Goal: Task Accomplishment & Management: Manage account settings

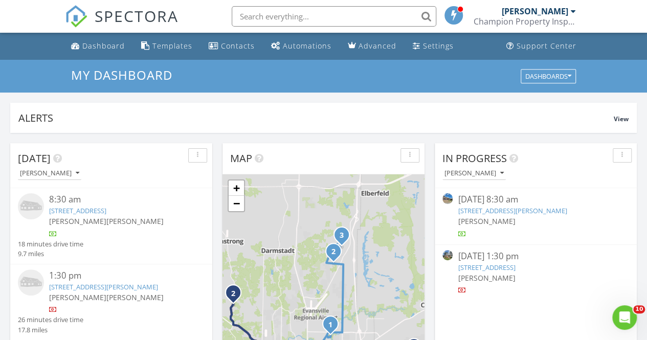
click at [566, 206] on link "[STREET_ADDRESS][PERSON_NAME]" at bounding box center [512, 210] width 109 height 9
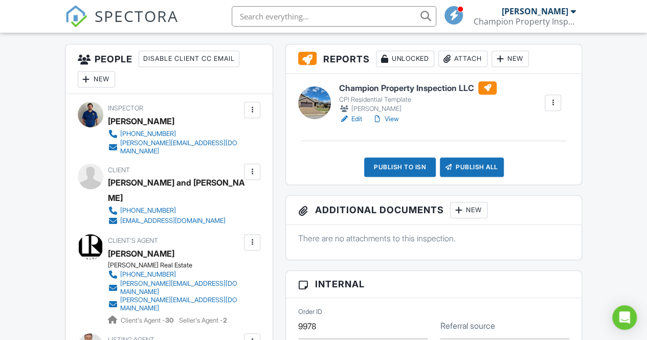
click at [510, 62] on div "New" at bounding box center [509, 59] width 37 height 16
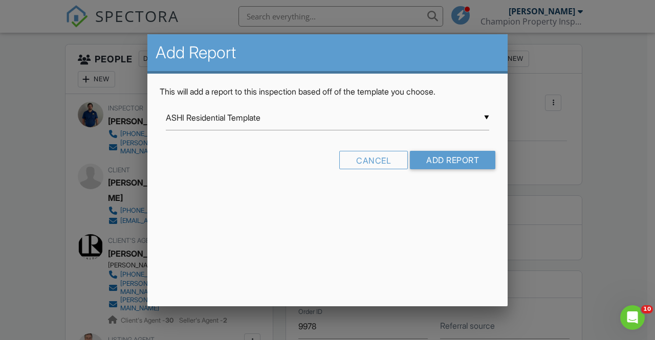
click at [357, 120] on div "▼ ASHI Residential Template ASHI Residential Template Ben Gromicko's Template f…" at bounding box center [327, 117] width 323 height 25
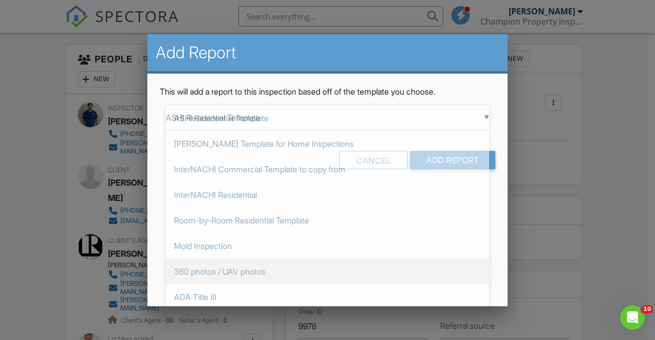
click at [223, 269] on span "360 photos / UAV photos" at bounding box center [327, 272] width 323 height 26
type input "360 photos / UAV photos"
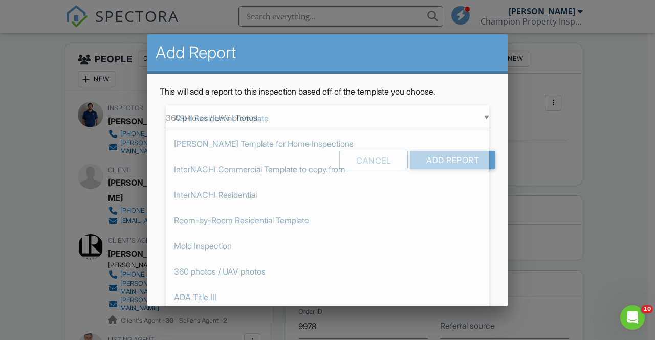
scroll to position [153, 0]
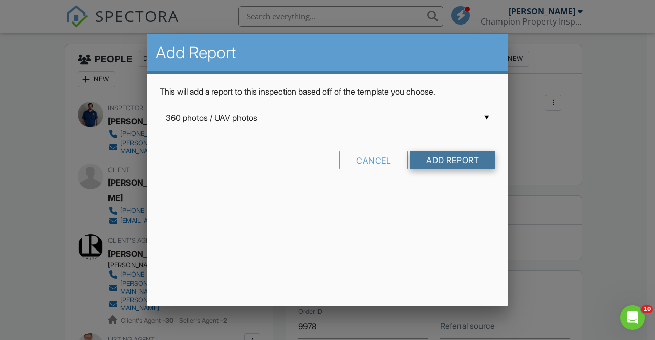
click at [463, 157] on input "Add Report" at bounding box center [452, 160] width 85 height 18
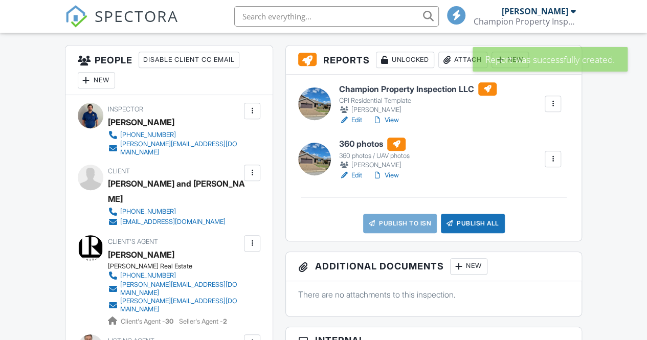
drag, startPoint x: 464, startPoint y: 145, endPoint x: 507, endPoint y: 71, distance: 85.7
click at [507, 57] on div "Report was successfully created." at bounding box center [550, 59] width 155 height 25
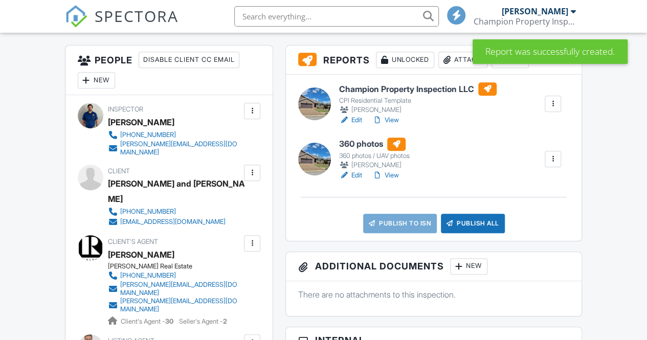
click at [518, 66] on div "New" at bounding box center [509, 60] width 37 height 16
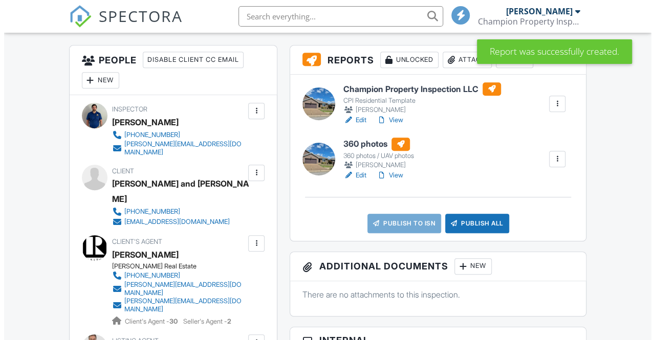
scroll to position [0, 0]
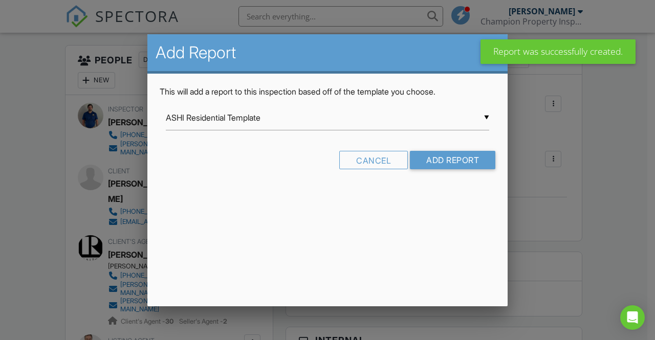
click at [410, 114] on input "ASHI Residential Template" at bounding box center [327, 117] width 323 height 25
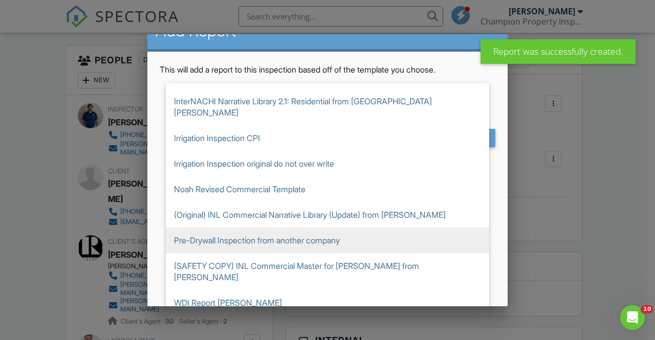
scroll to position [34, 0]
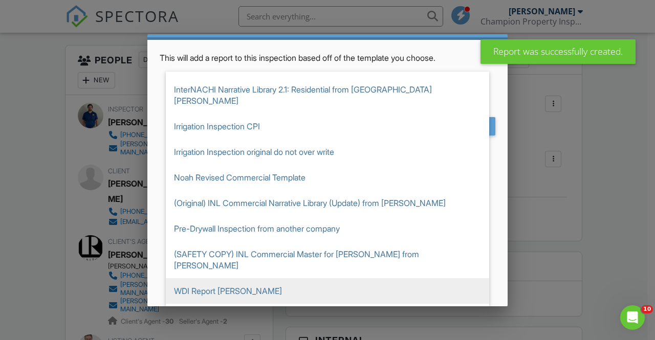
click at [257, 278] on span "WDI Report [PERSON_NAME]" at bounding box center [327, 291] width 323 height 26
type input "WDI Report [PERSON_NAME]"
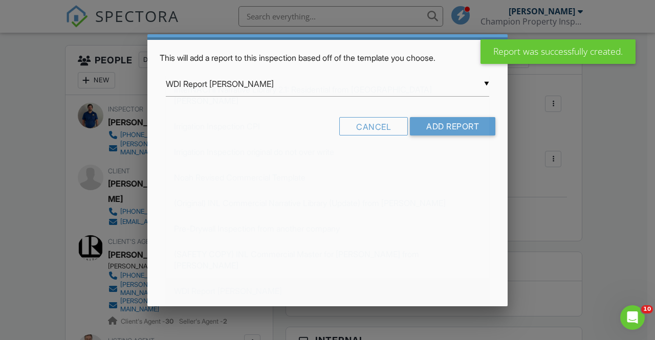
scroll to position [0, 0]
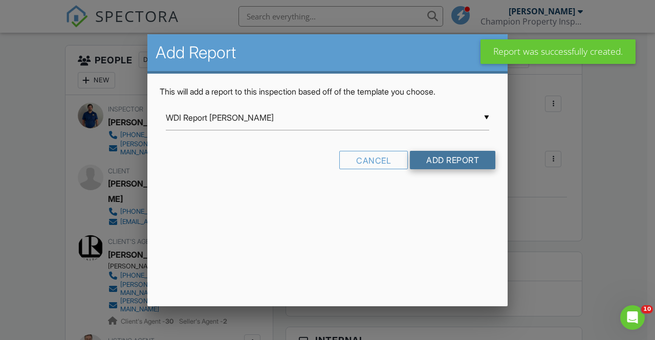
click at [474, 167] on input "Add Report" at bounding box center [452, 160] width 85 height 18
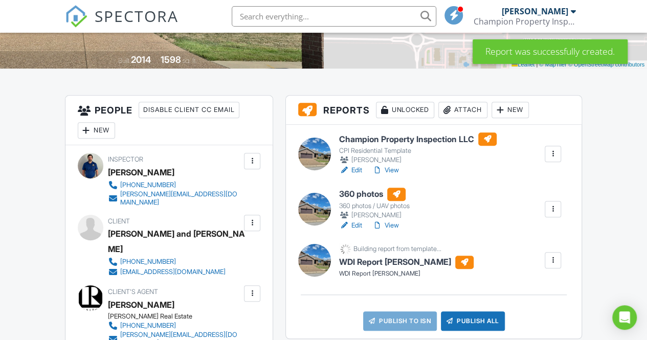
click at [361, 221] on link "Edit" at bounding box center [350, 225] width 23 height 10
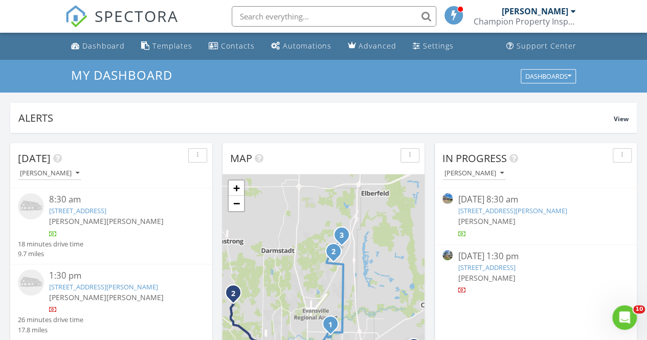
click at [529, 209] on link "9820 Arbor Lake Dr, Newburgh, IN 47630" at bounding box center [512, 210] width 109 height 9
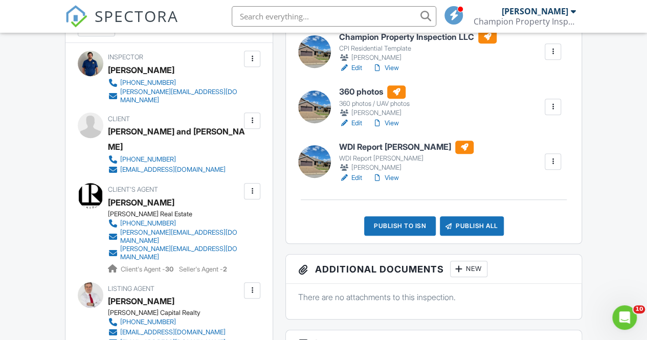
scroll to position [256, 0]
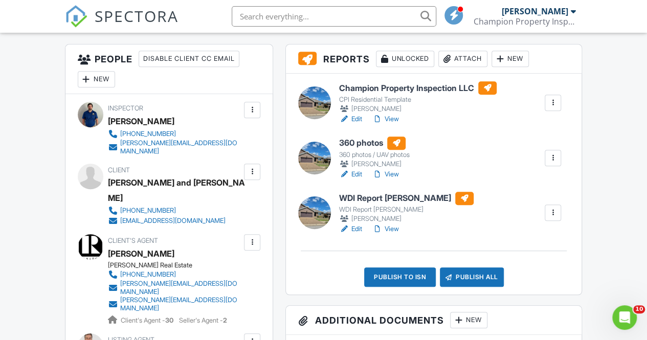
click at [355, 119] on link "Edit" at bounding box center [350, 119] width 23 height 10
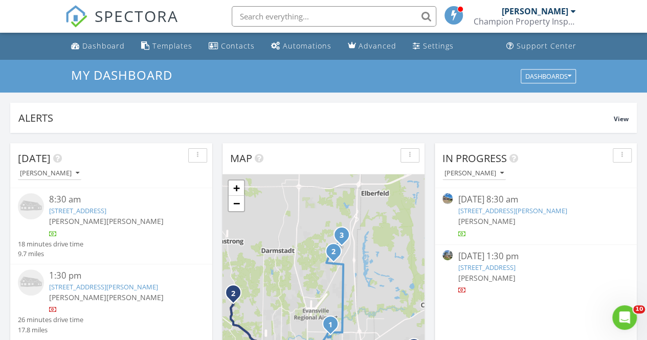
click at [496, 204] on div "[DATE] 8:30 am" at bounding box center [535, 199] width 155 height 13
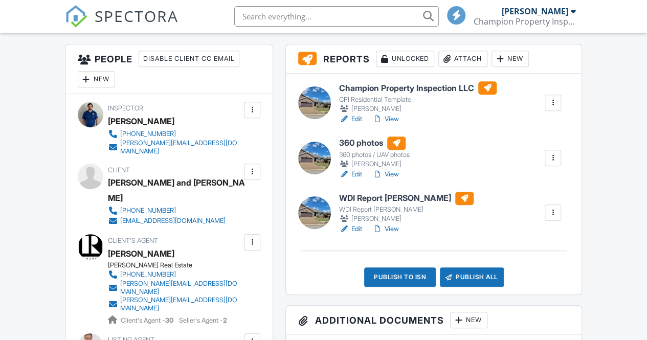
click at [355, 229] on link "Edit" at bounding box center [350, 229] width 23 height 10
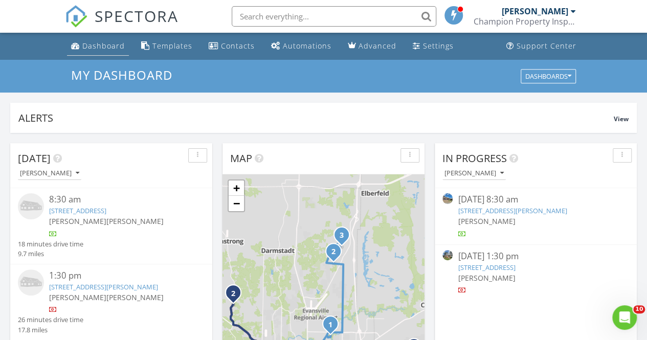
click at [108, 42] on div "Dashboard" at bounding box center [103, 46] width 42 height 10
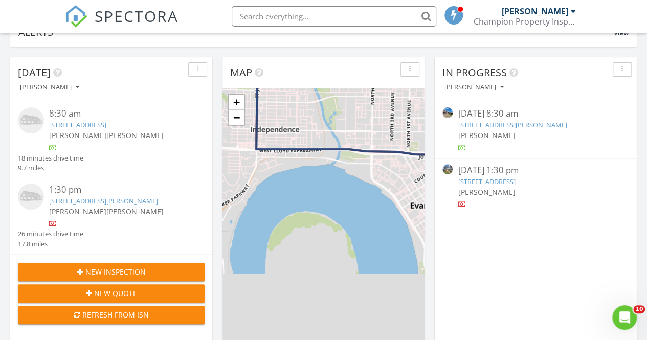
scroll to position [102, 0]
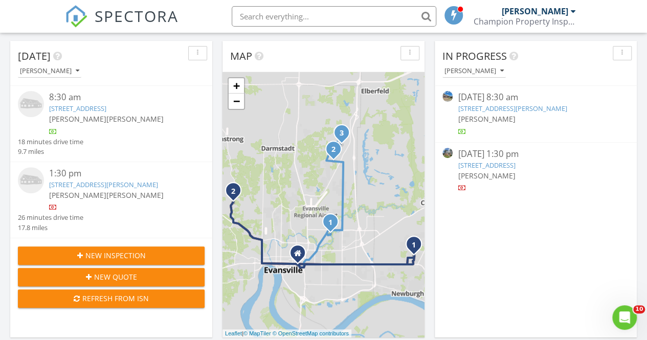
click at [513, 167] on link "3008 E Cherry, Evansville, IN 47714" at bounding box center [486, 165] width 57 height 9
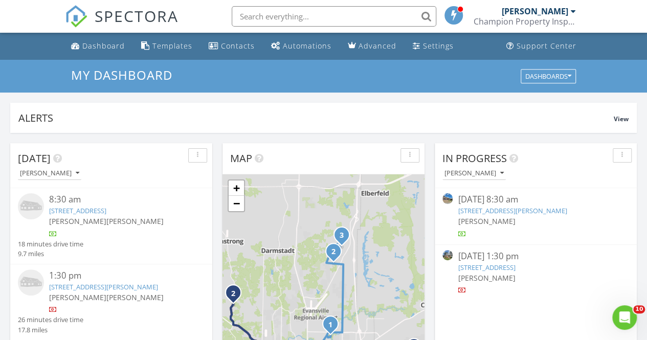
scroll to position [102, 0]
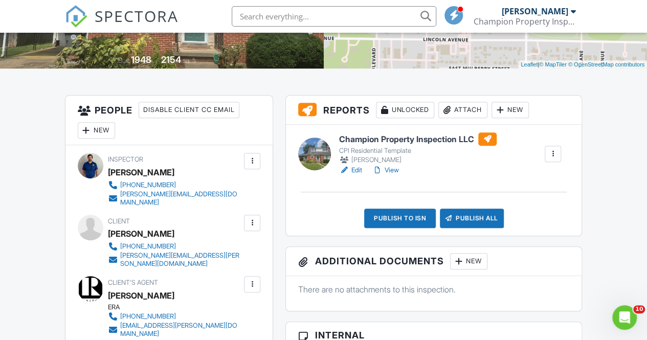
click at [512, 114] on div "New" at bounding box center [509, 110] width 37 height 16
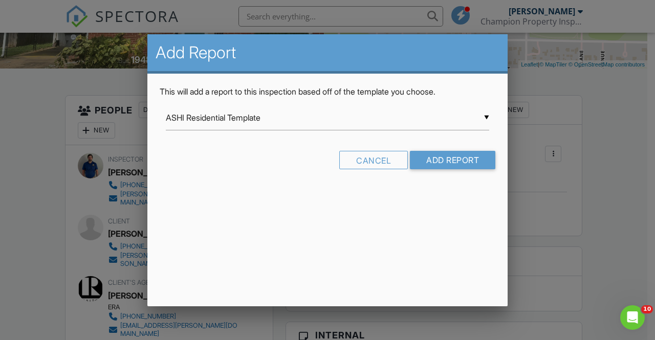
click at [364, 120] on div "▼ ASHI Residential Template ASHI Residential Template Ben Gromicko's Template f…" at bounding box center [327, 117] width 323 height 25
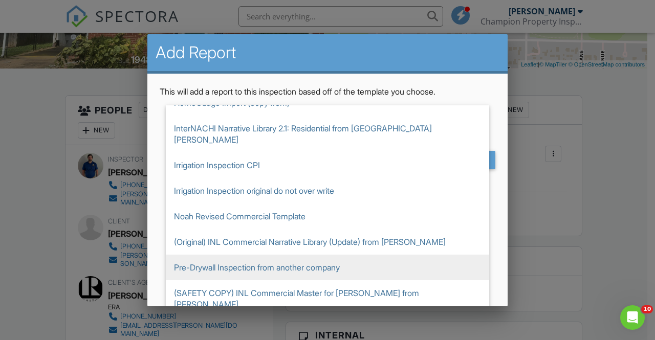
scroll to position [353, 0]
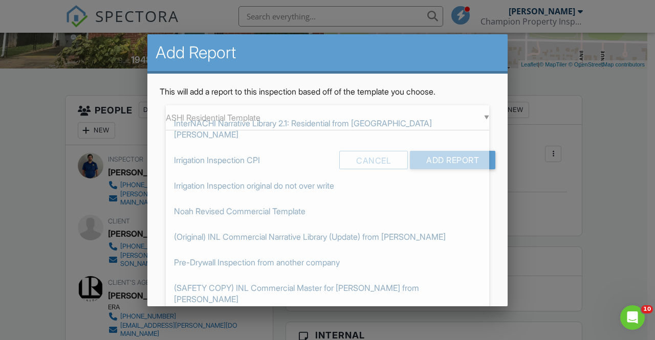
click at [228, 312] on span "WDI Report [PERSON_NAME]" at bounding box center [327, 325] width 323 height 26
type input "WDI Report [PERSON_NAME]"
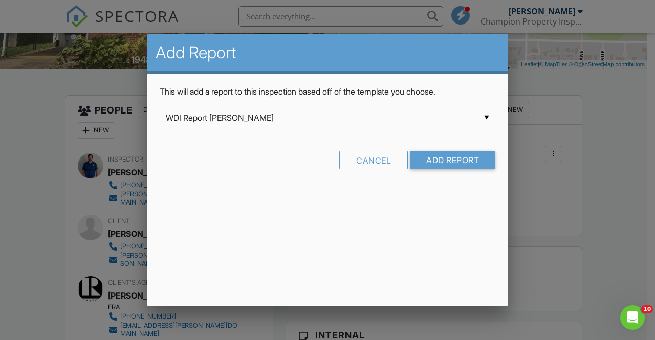
click at [447, 171] on div "Cancel Add Report" at bounding box center [327, 164] width 335 height 26
click at [452, 162] on input "Add Report" at bounding box center [452, 160] width 85 height 18
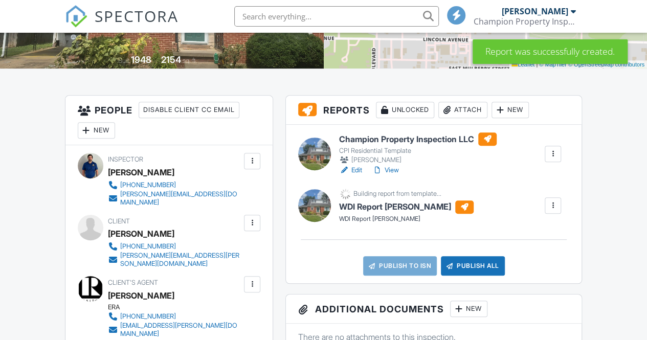
click at [518, 116] on div "New" at bounding box center [509, 110] width 37 height 16
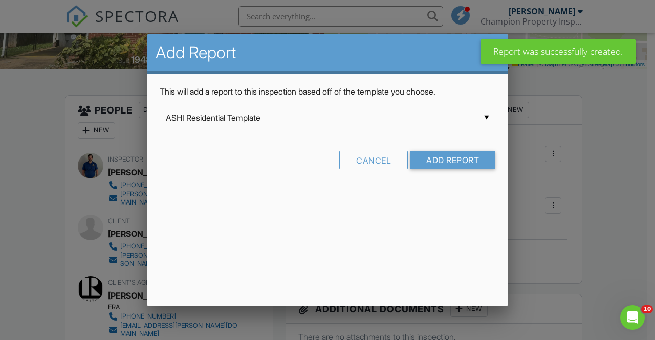
click at [376, 124] on div "▼ ASHI Residential Template ASHI Residential Template Ben Gromicko's Template f…" at bounding box center [327, 117] width 323 height 25
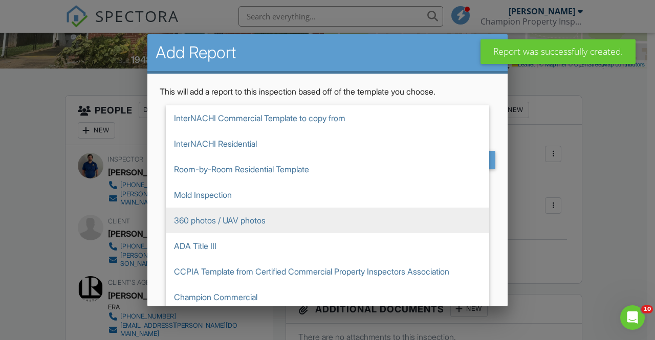
click at [253, 224] on span "360 photos / UAV photos" at bounding box center [327, 221] width 323 height 26
type input "360 photos / UAV photos"
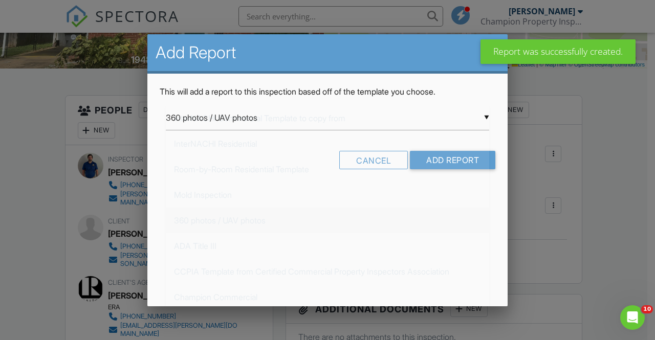
scroll to position [153, 0]
click at [462, 167] on input "Add Report" at bounding box center [452, 160] width 85 height 18
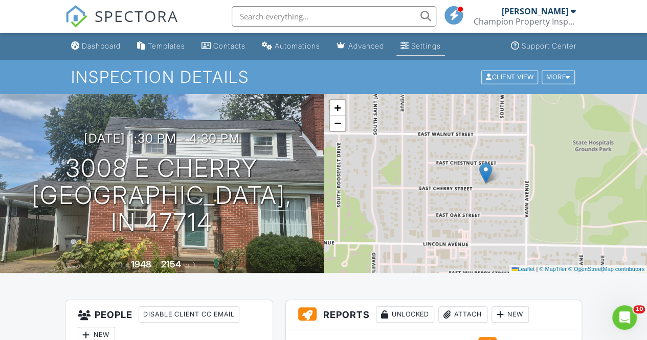
click at [444, 51] on link "Settings" at bounding box center [420, 46] width 49 height 19
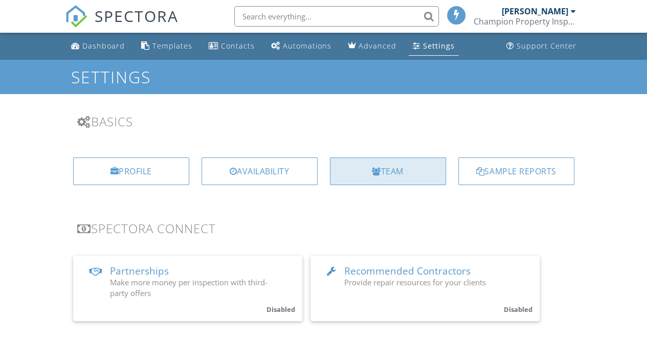
click at [400, 170] on div "Team" at bounding box center [388, 172] width 116 height 28
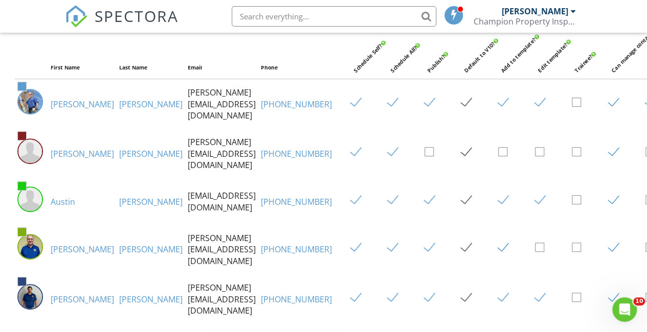
drag, startPoint x: 396, startPoint y: 224, endPoint x: 454, endPoint y: 224, distance: 58.3
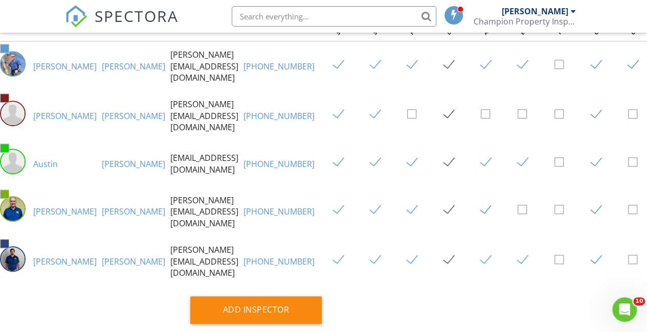
scroll to position [256, 68]
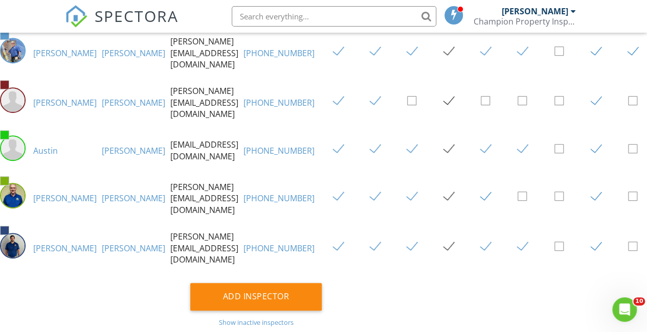
click at [518, 250] on label at bounding box center [527, 247] width 18 height 13
checkbox input "false"
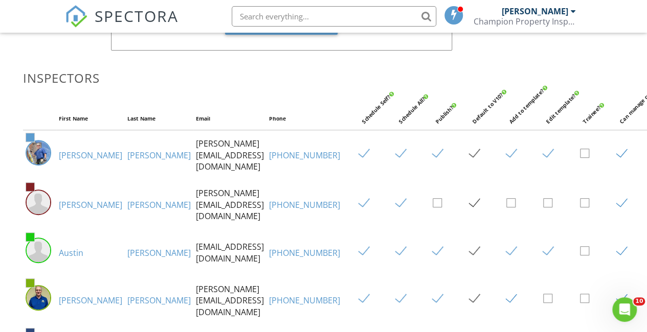
scroll to position [153, 111]
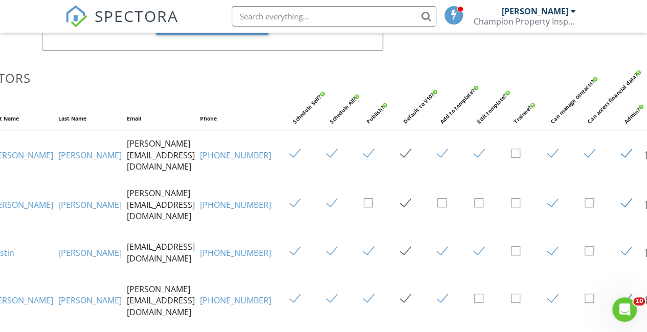
drag, startPoint x: 388, startPoint y: 213, endPoint x: 468, endPoint y: 213, distance: 80.8
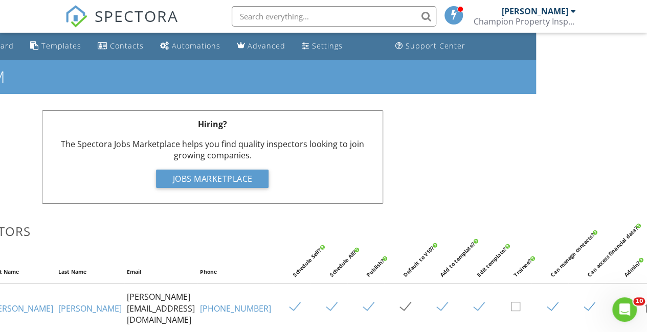
scroll to position [1, 108]
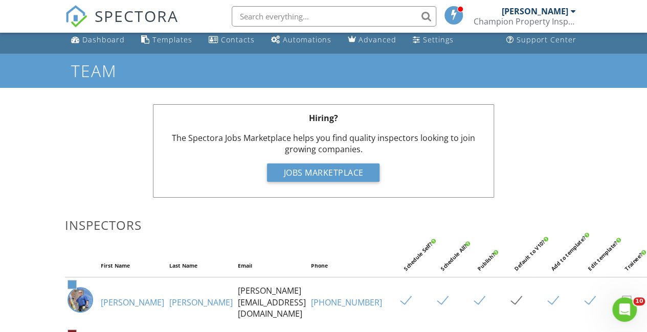
drag, startPoint x: 145, startPoint y: 76, endPoint x: 15, endPoint y: 104, distance: 132.8
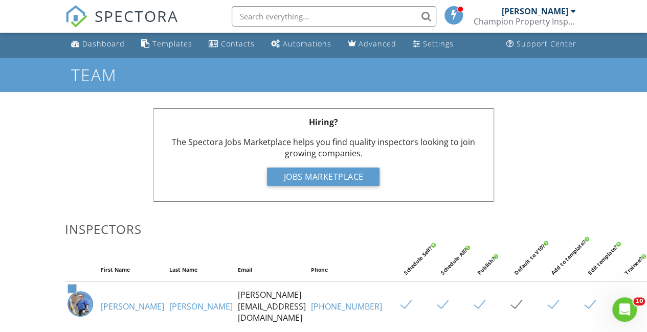
scroll to position [0, 0]
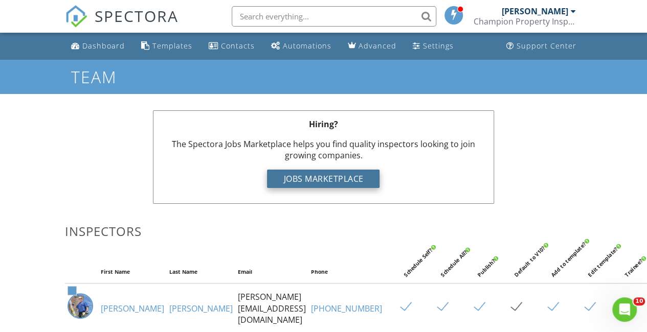
click at [301, 187] on div "Jobs Marketplace" at bounding box center [323, 179] width 113 height 18
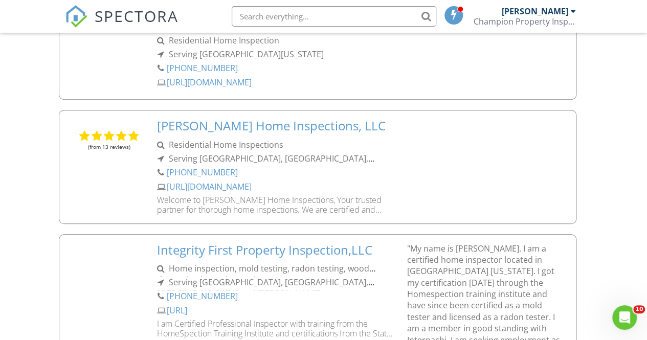
scroll to position [361, 0]
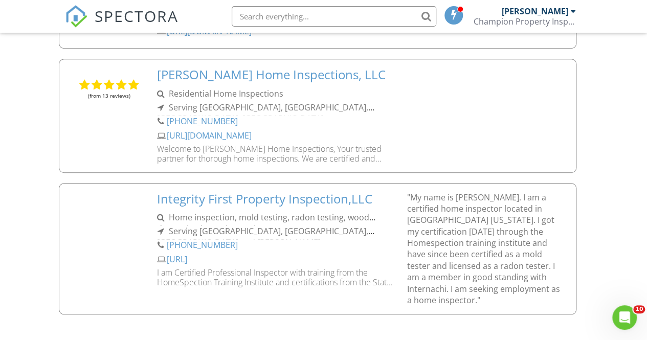
click at [306, 258] on div "[URL]" at bounding box center [275, 261] width 238 height 14
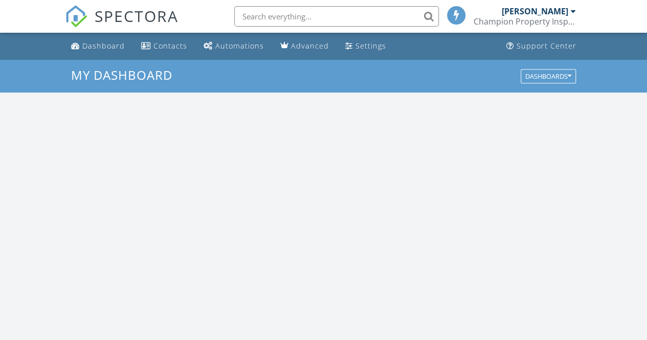
scroll to position [946, 662]
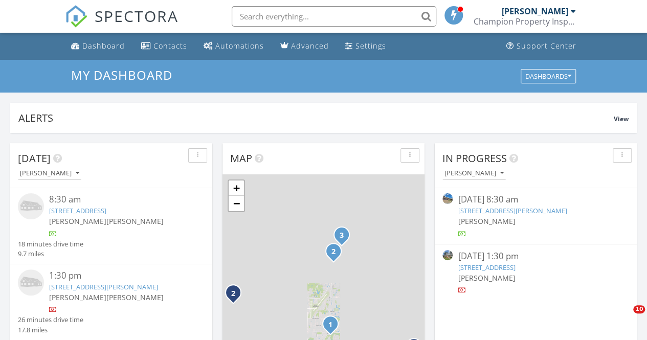
click at [510, 209] on link "[STREET_ADDRESS][PERSON_NAME]" at bounding box center [512, 210] width 109 height 9
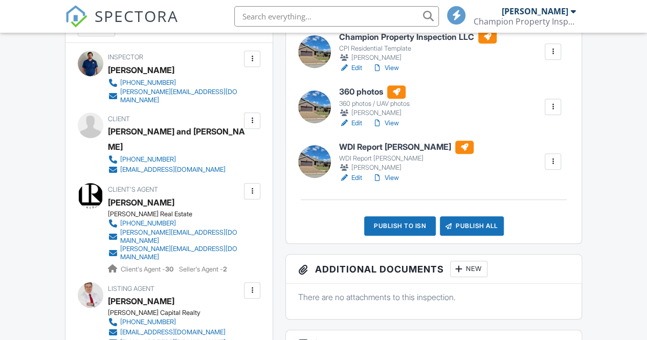
scroll to position [239, 0]
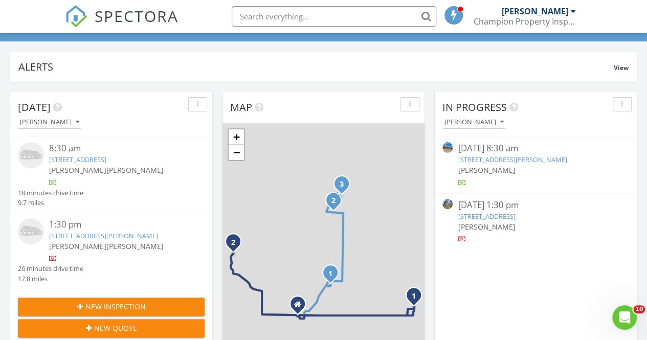
click at [494, 217] on link "3008 E Cherry, Evansville, IN 47714" at bounding box center [486, 216] width 57 height 9
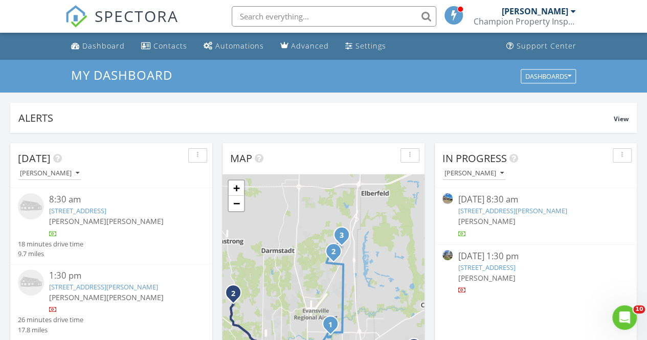
click at [271, 19] on input "text" at bounding box center [334, 16] width 205 height 20
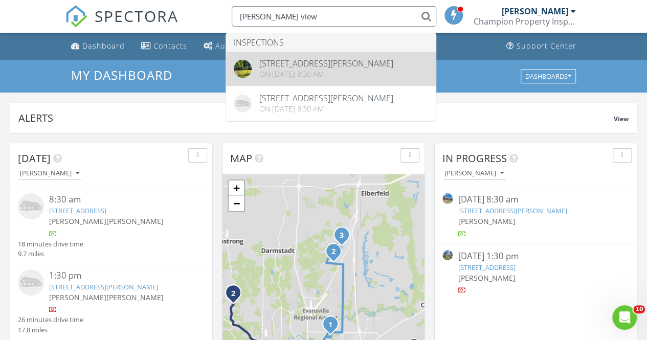
type input "bonnie view"
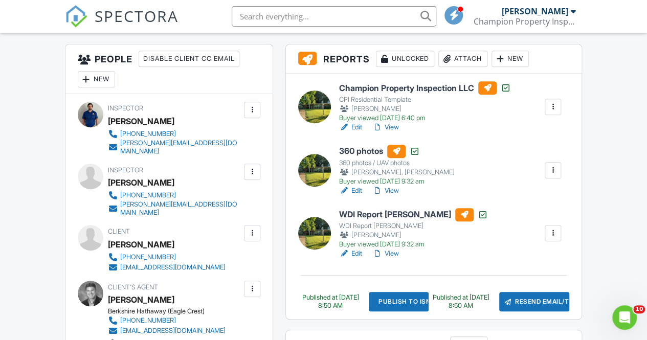
click at [549, 107] on div at bounding box center [553, 107] width 10 height 10
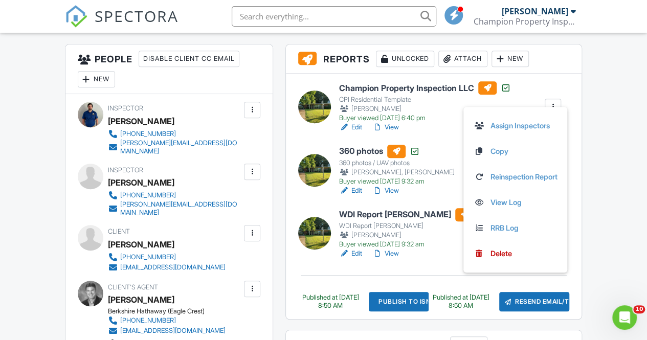
click at [384, 125] on link "View" at bounding box center [385, 127] width 27 height 10
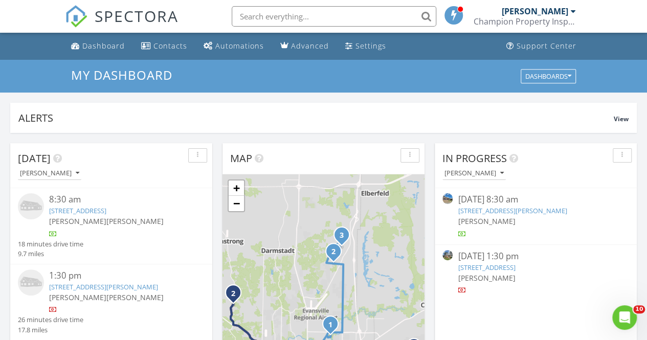
click at [277, 17] on input "text" at bounding box center [334, 16] width 205 height 20
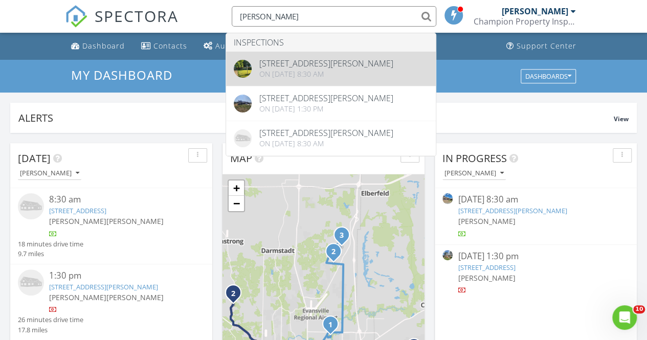
type input "[PERSON_NAME]"
